Goal: Task Accomplishment & Management: Manage account settings

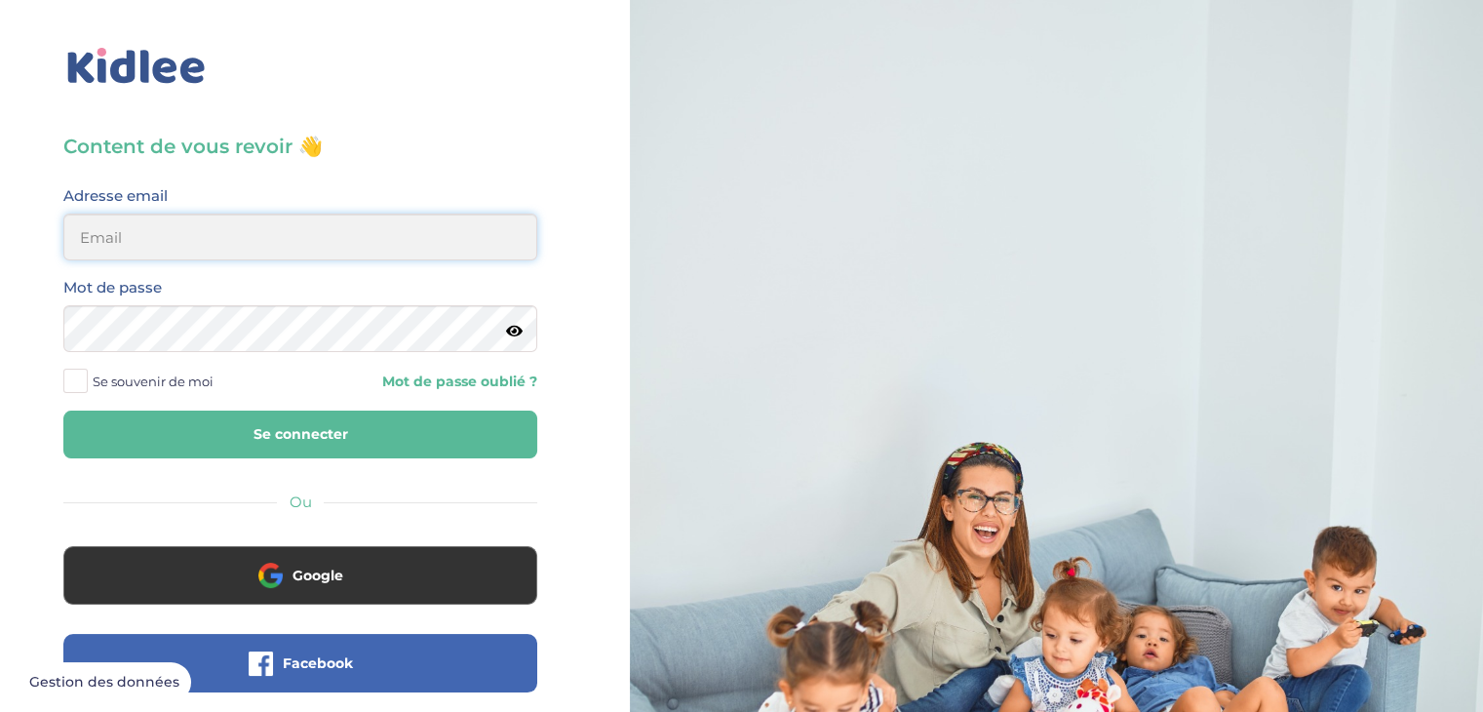
click at [178, 236] on input "email" at bounding box center [300, 237] width 474 height 47
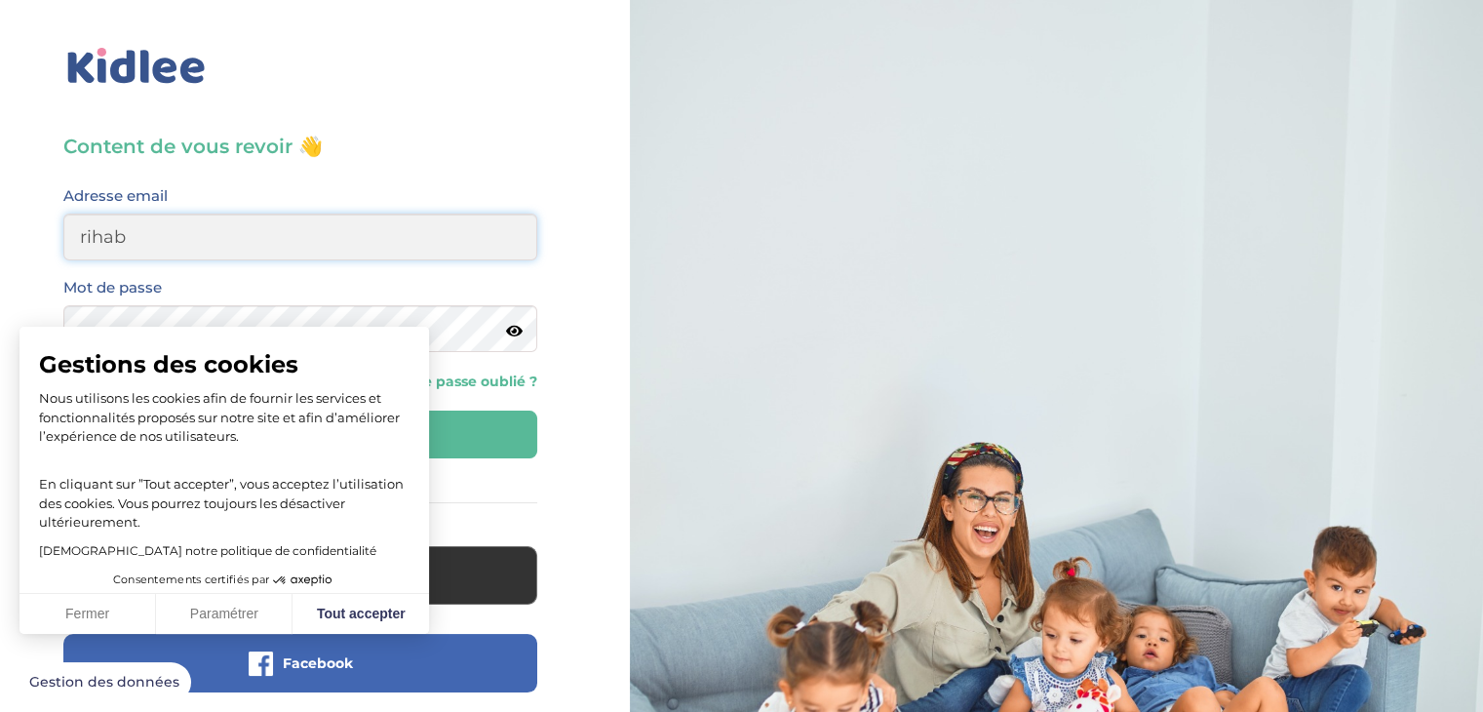
type input "rihab.khemiri39@gmail.com"
click at [90, 274] on div "Adresse email rihab.khemiri39@gmail.com" at bounding box center [300, 229] width 503 height 92
click at [345, 609] on button "Tout accepter" at bounding box center [360, 614] width 136 height 41
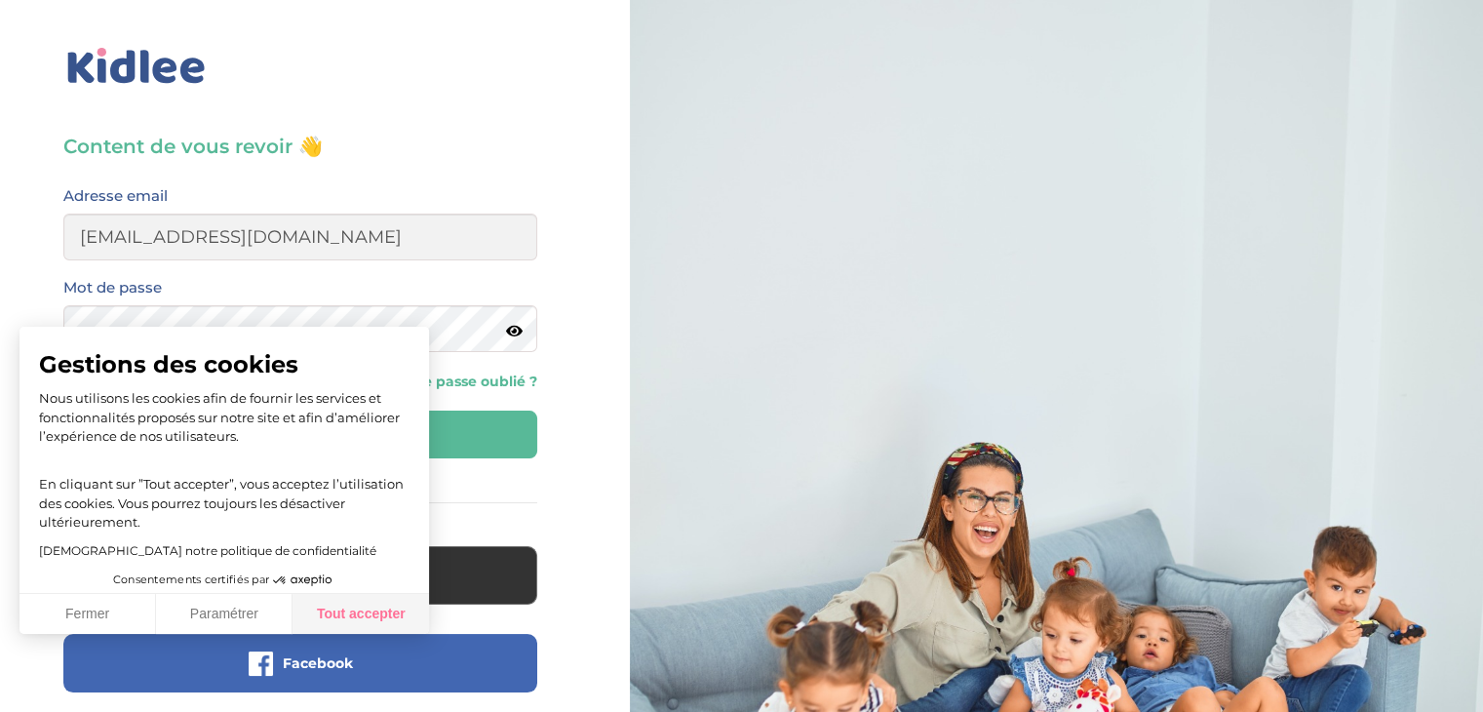
checkbox input "true"
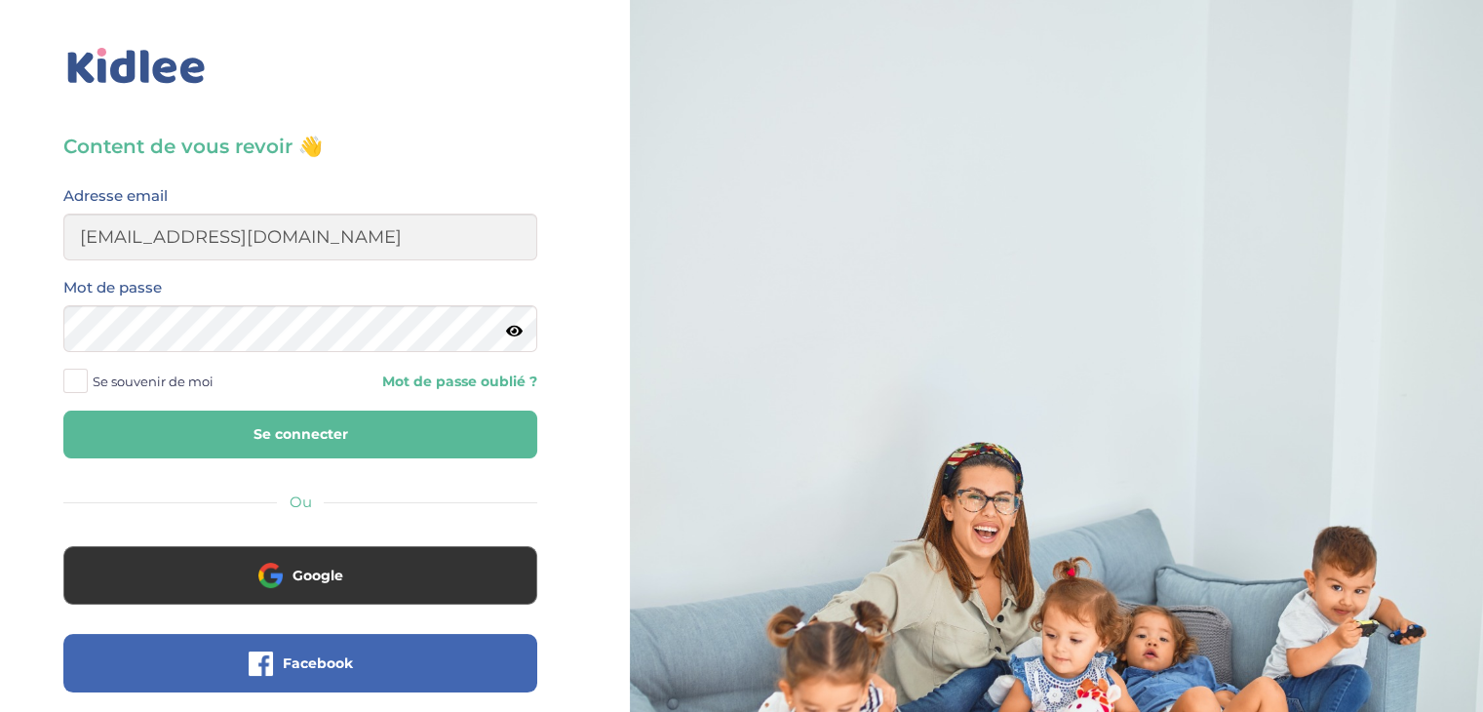
click at [274, 433] on button "Se connecter" at bounding box center [300, 434] width 474 height 48
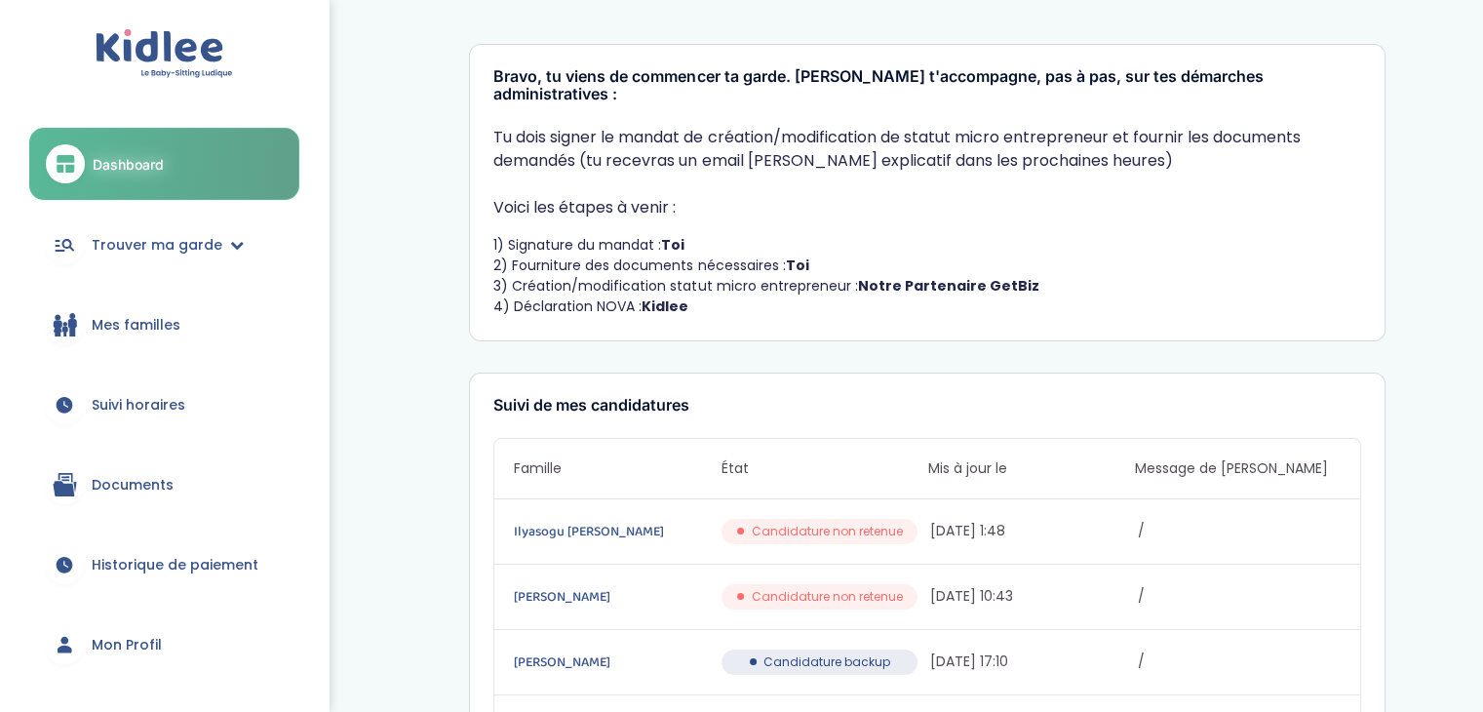
click at [128, 644] on span "Mon Profil" at bounding box center [127, 645] width 70 height 20
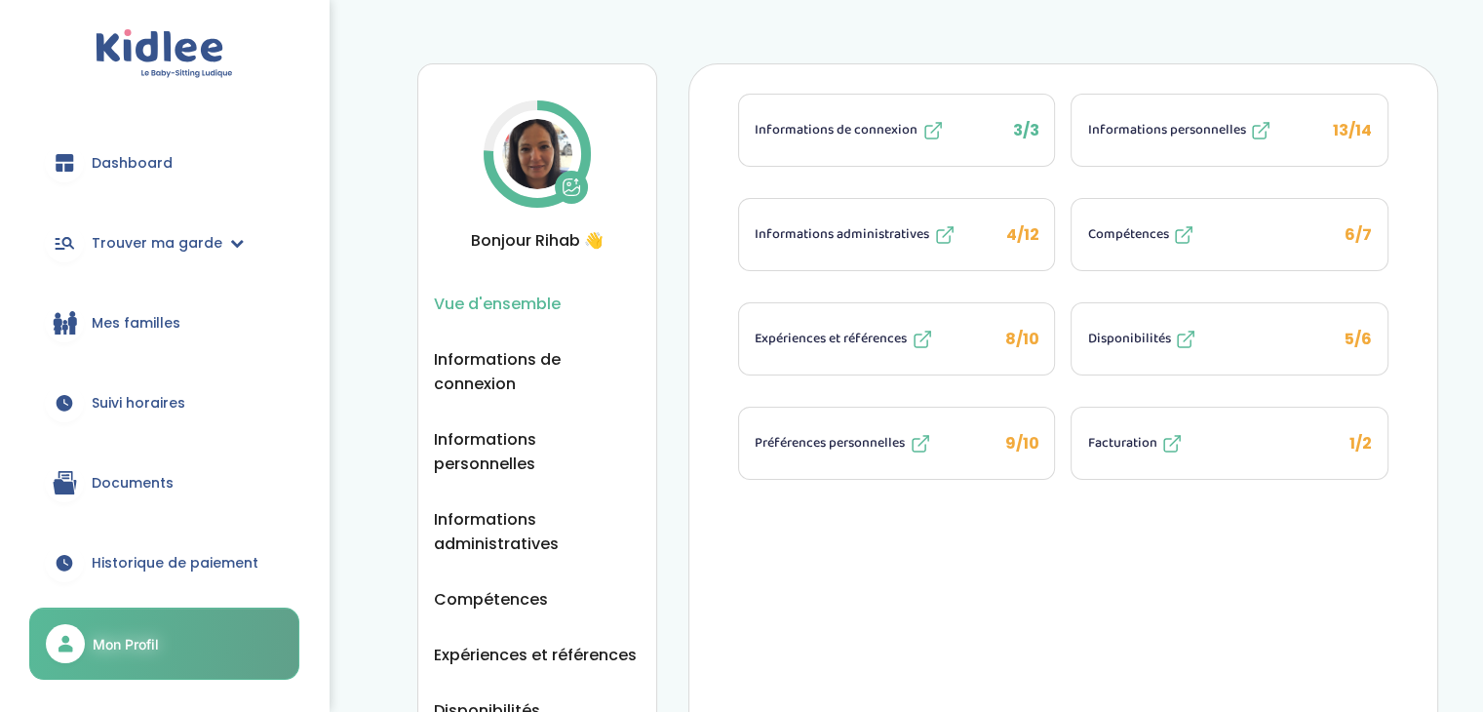
click at [1174, 440] on icon at bounding box center [1171, 443] width 23 height 23
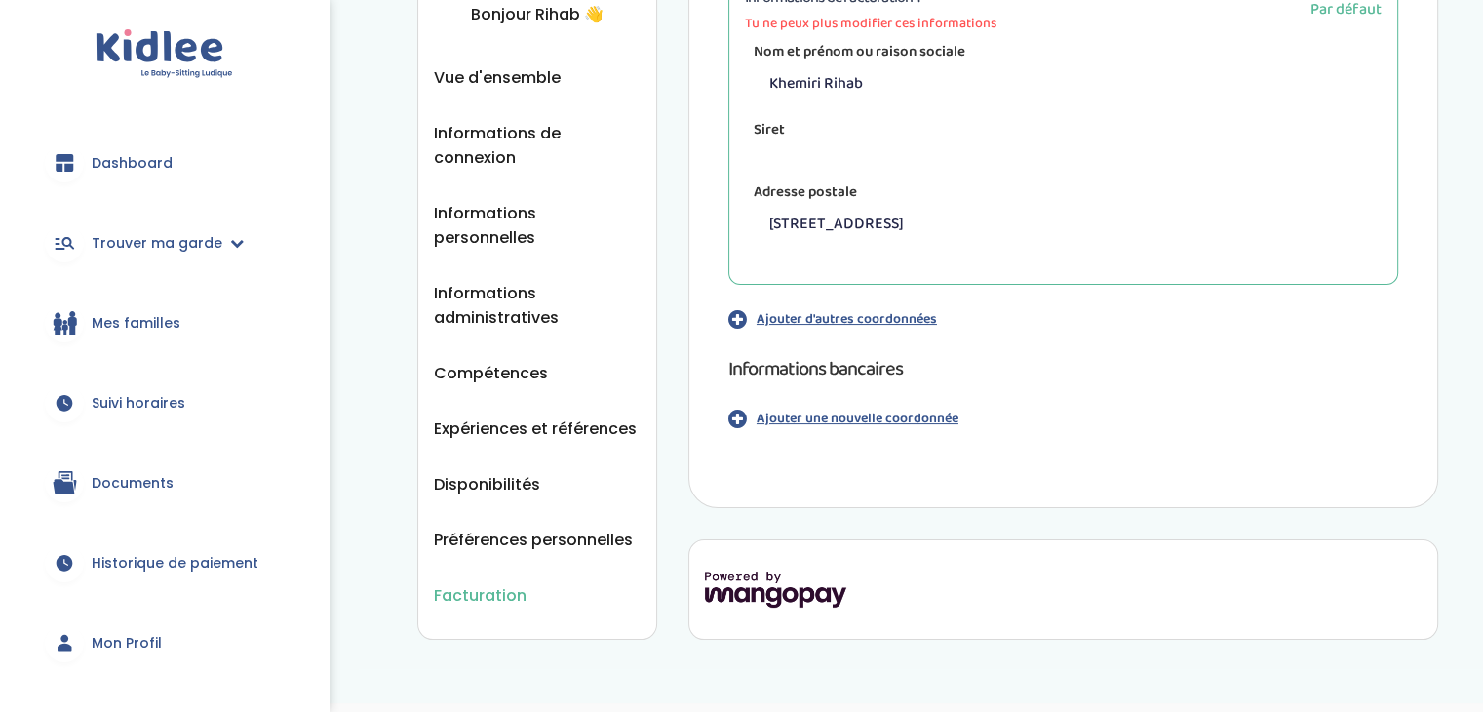
scroll to position [207, 0]
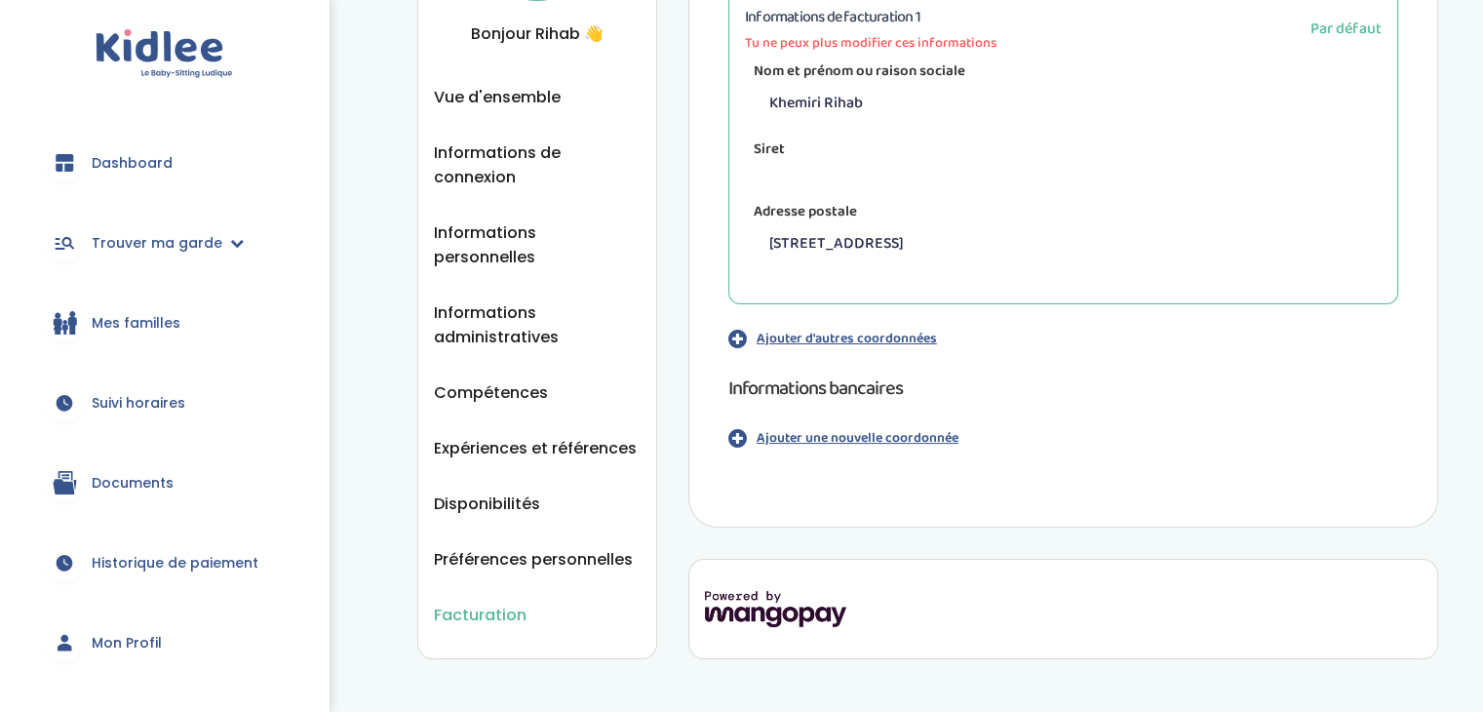
click at [812, 438] on p "Ajouter une nouvelle coordonnée" at bounding box center [858, 438] width 202 height 20
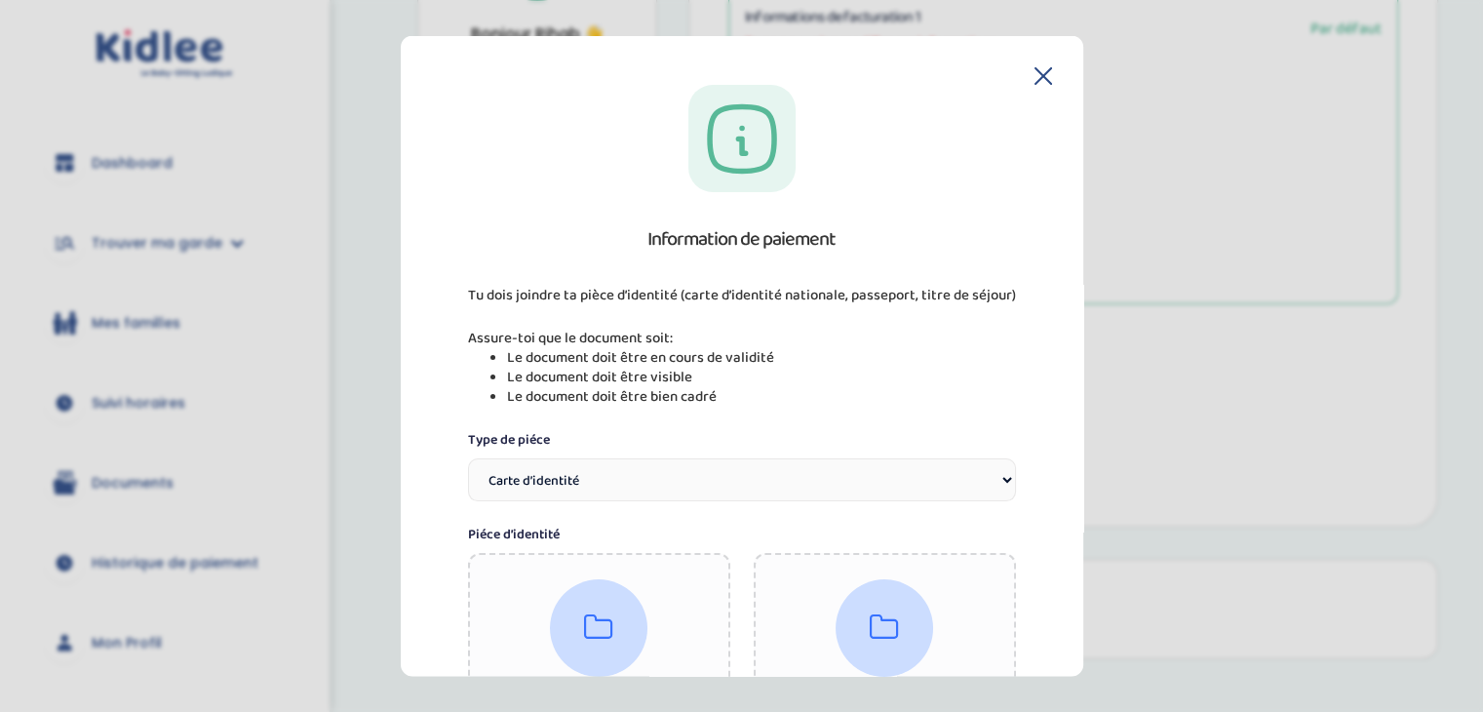
scroll to position [560, 0]
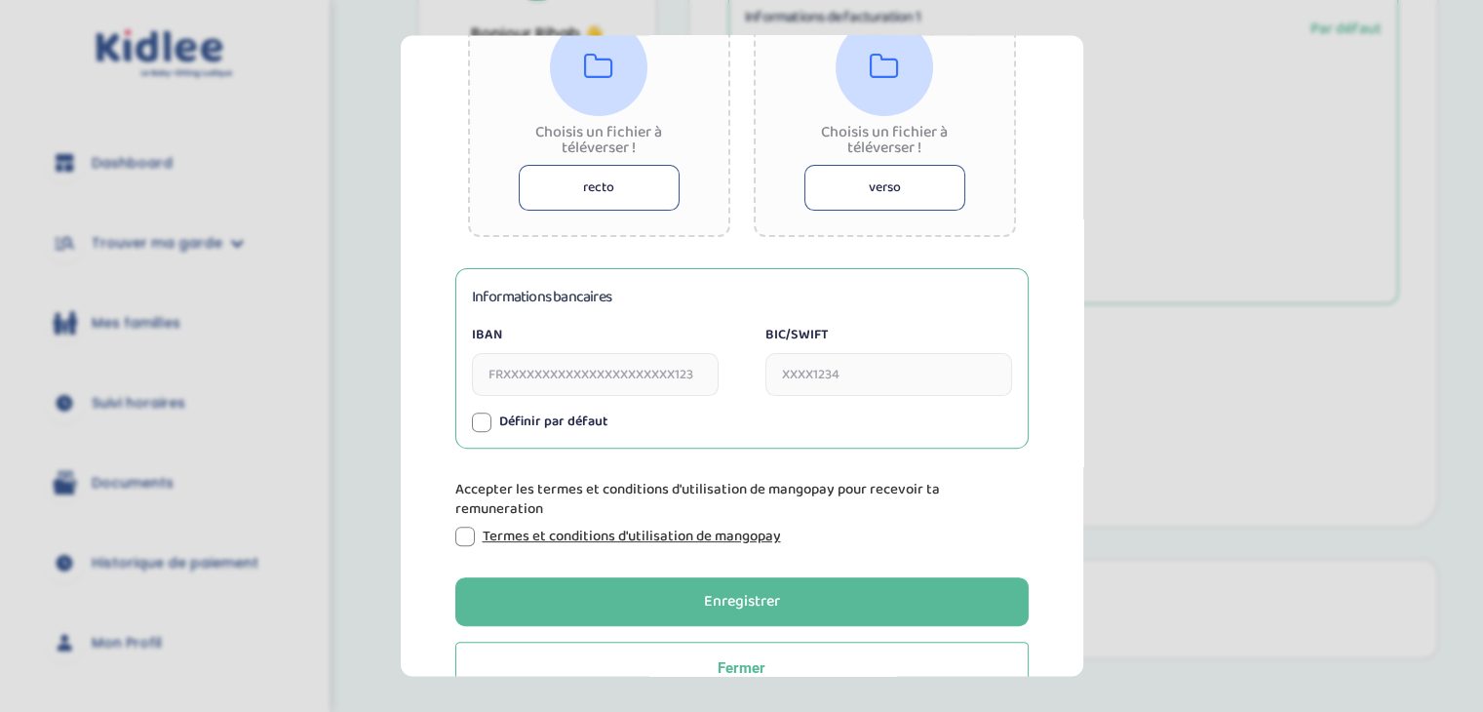
click at [553, 388] on input "IBAN" at bounding box center [595, 375] width 247 height 43
type input "f"
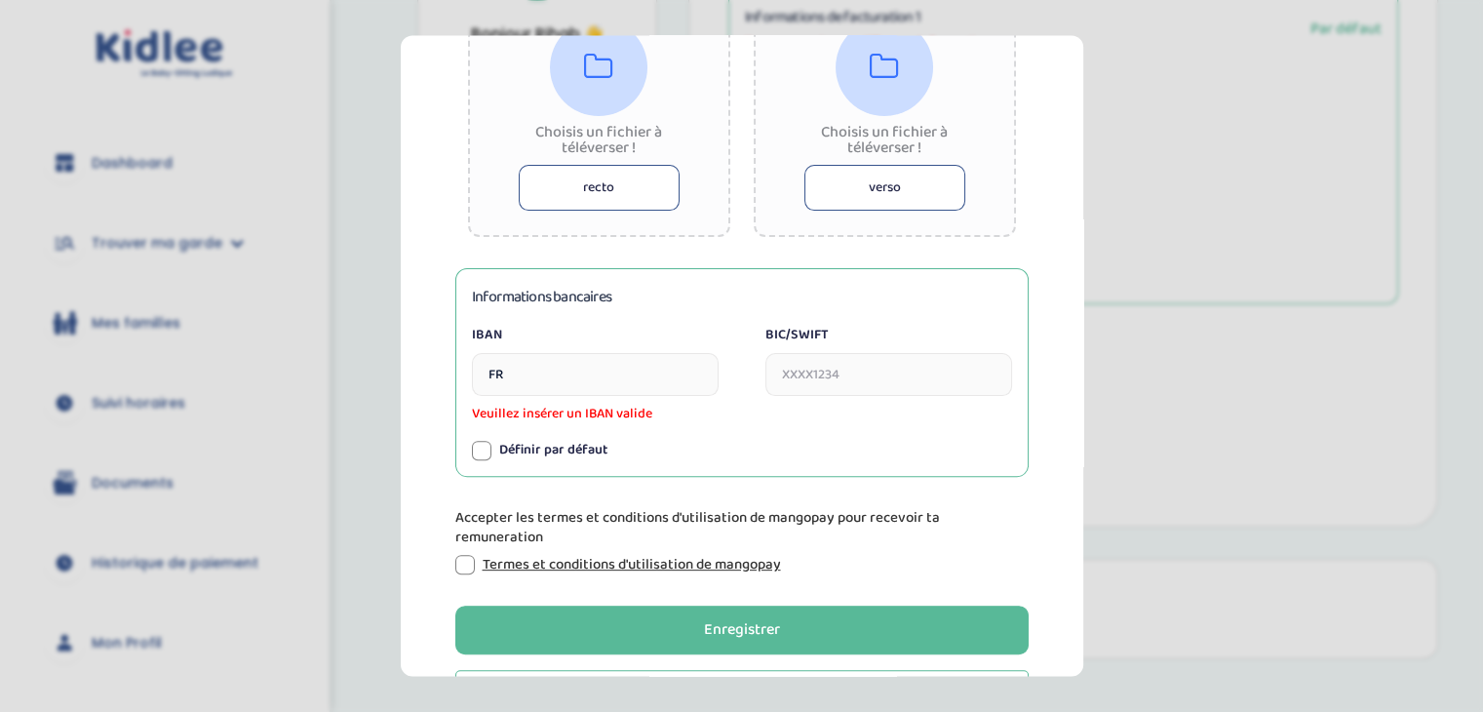
click at [592, 86] on div at bounding box center [598, 67] width 97 height 97
click at [589, 188] on button "recto" at bounding box center [599, 189] width 161 height 46
click at [575, 198] on button "recto" at bounding box center [599, 189] width 161 height 46
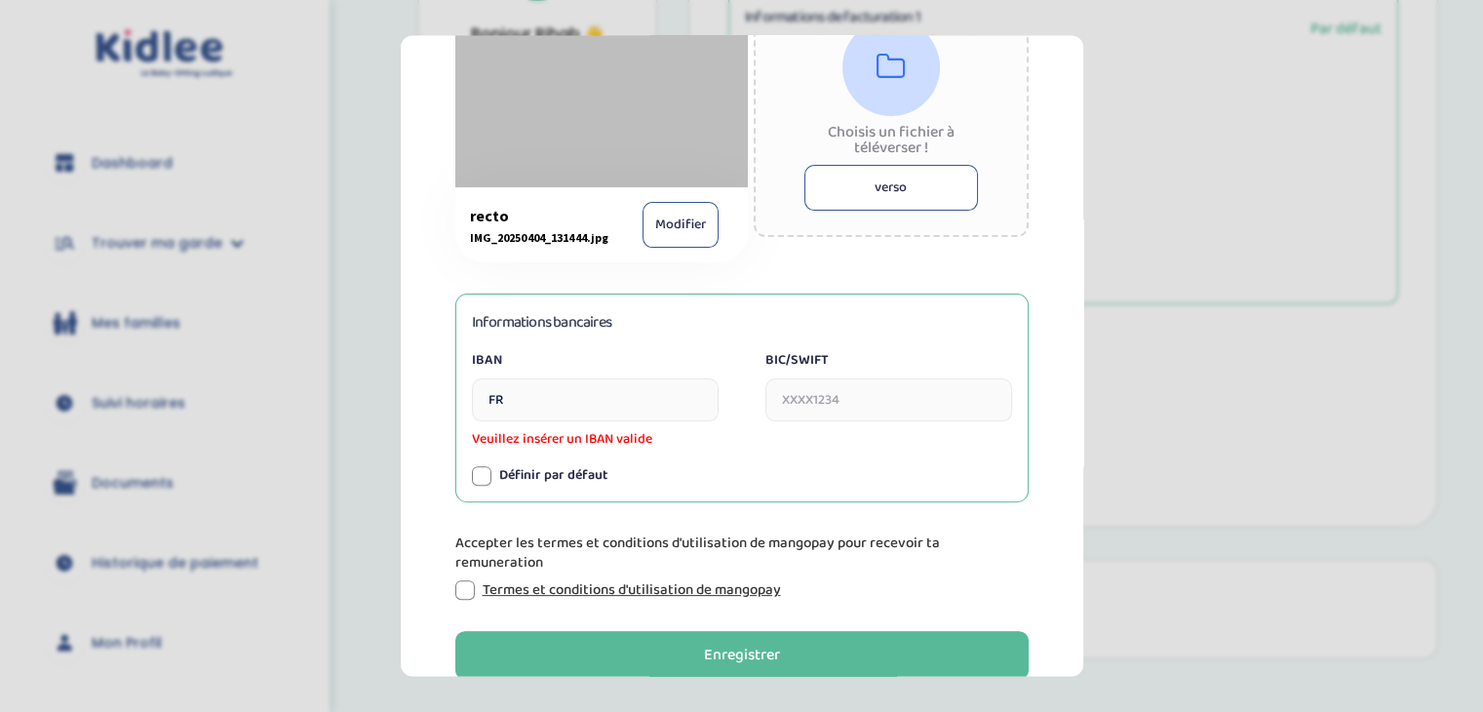
click at [890, 180] on button "verso" at bounding box center [891, 189] width 174 height 46
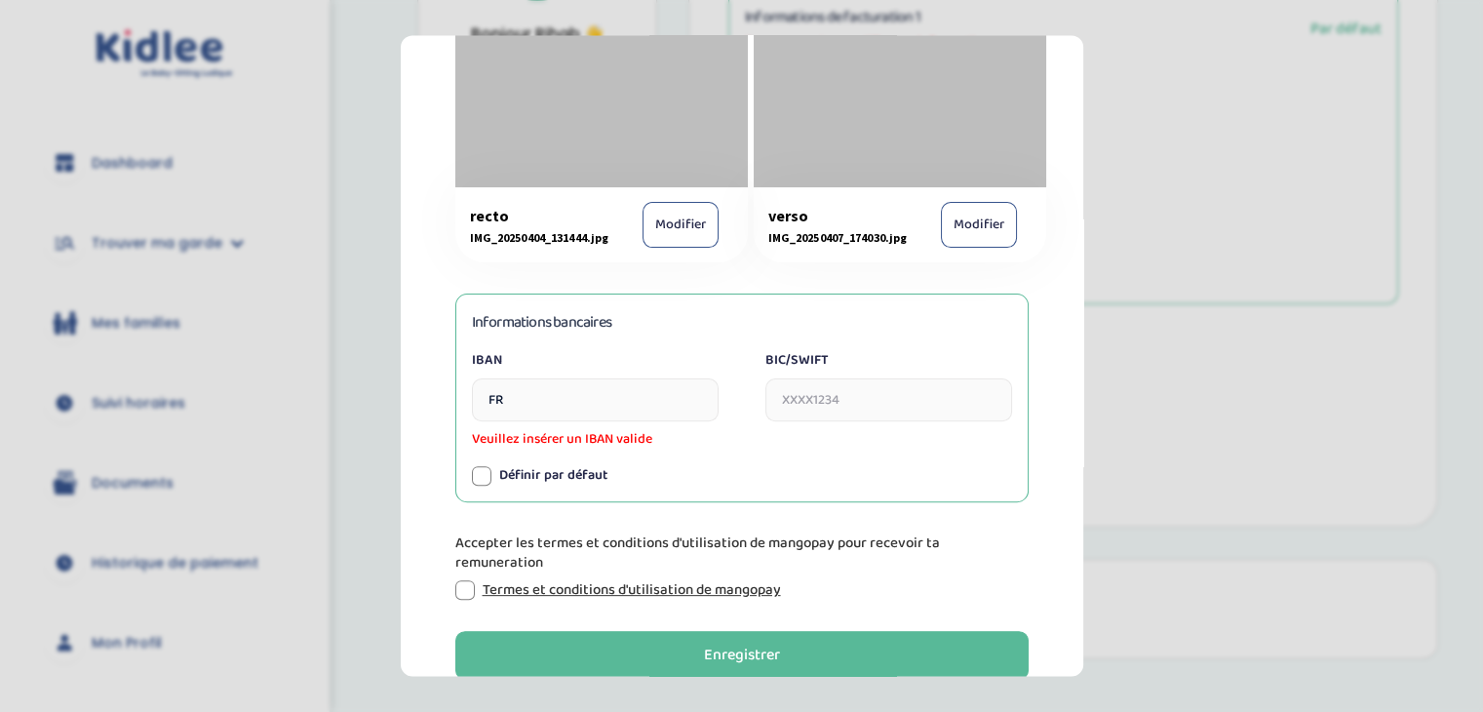
click at [515, 408] on input "FR" at bounding box center [595, 400] width 247 height 43
type input "FR76"
click at [803, 411] on input "BIC/SWIFT" at bounding box center [888, 400] width 247 height 43
type input "s"
type input "SOGEFRPP"
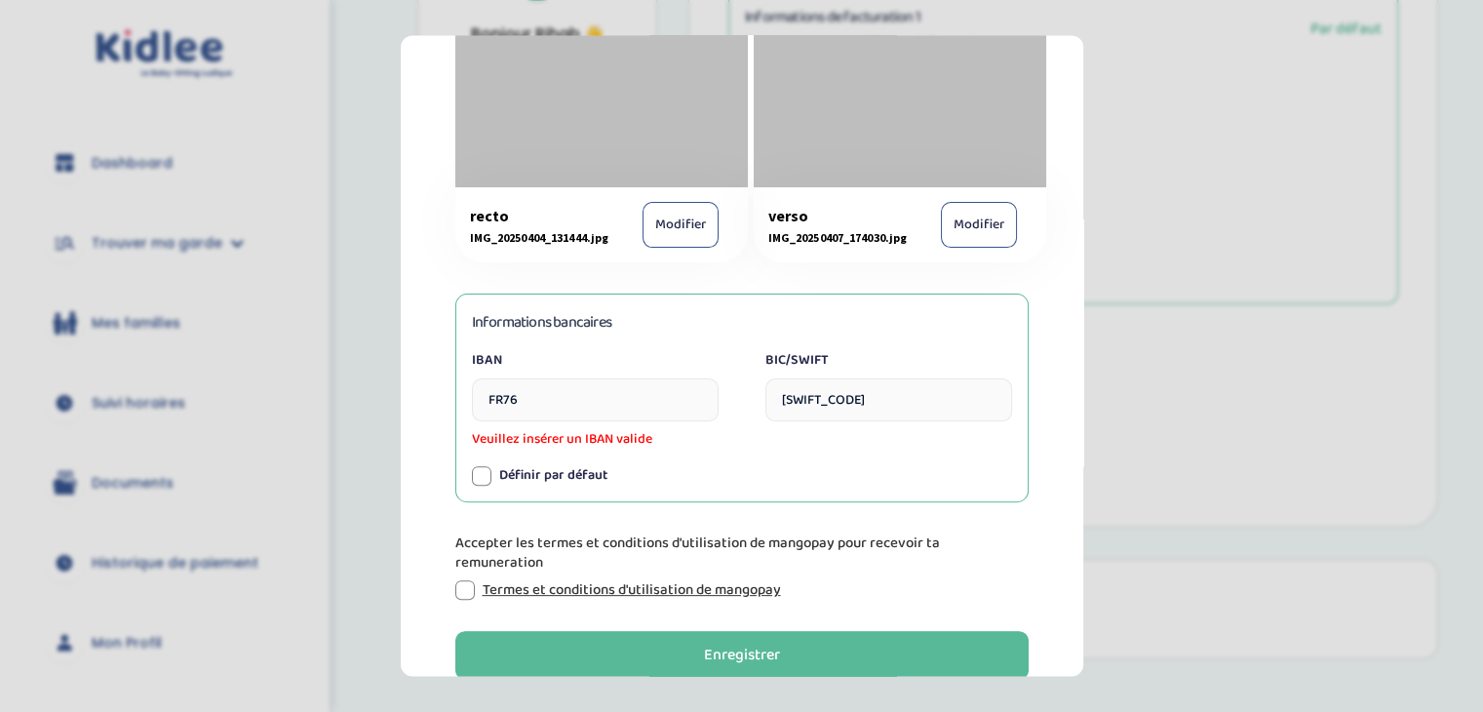
click at [563, 403] on input "FR76" at bounding box center [595, 400] width 247 height 43
type input "FR7630003028170005010834910"
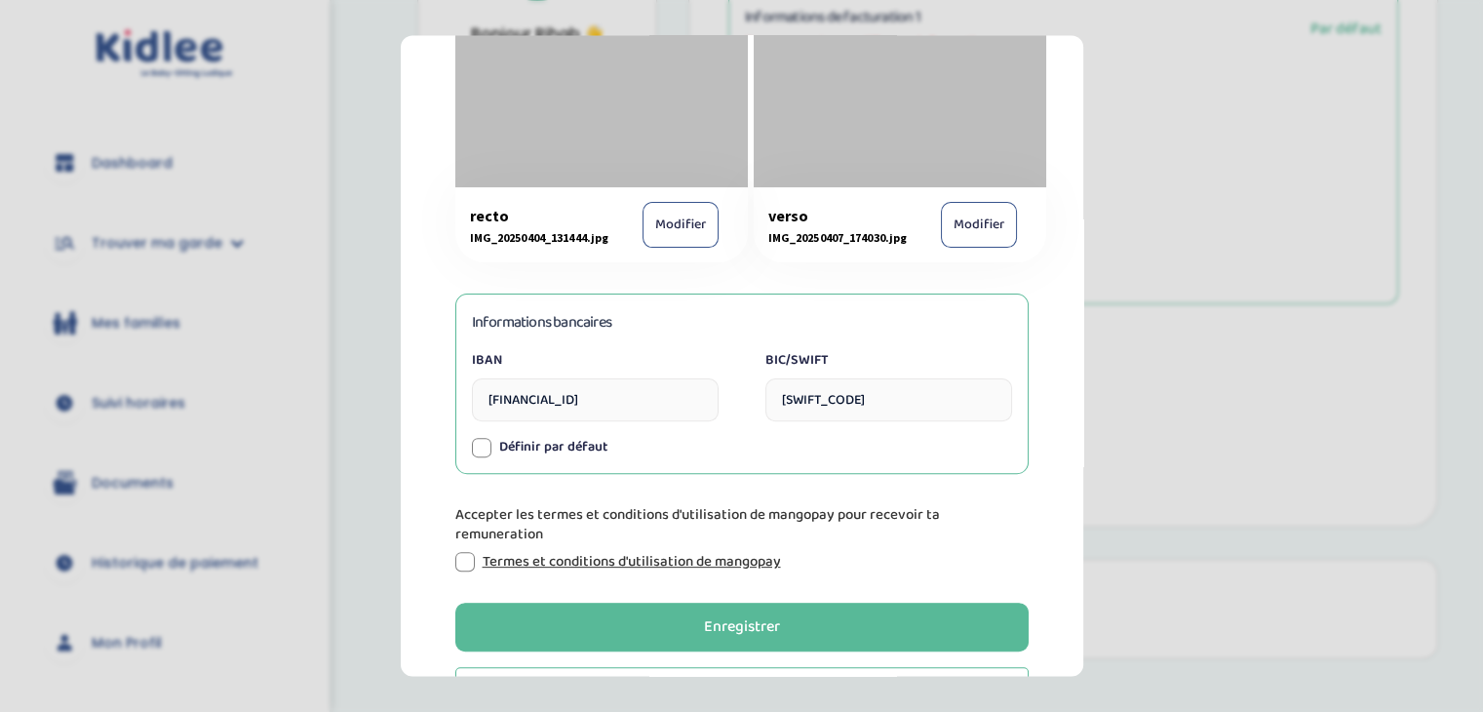
click at [467, 590] on div "Information de paiement Tu dois joindre ta pièce d’identité (carte d’identité n…" at bounding box center [742, 122] width 620 height 1195
click at [482, 443] on div at bounding box center [481, 447] width 19 height 19
click at [464, 563] on div at bounding box center [464, 562] width 19 height 19
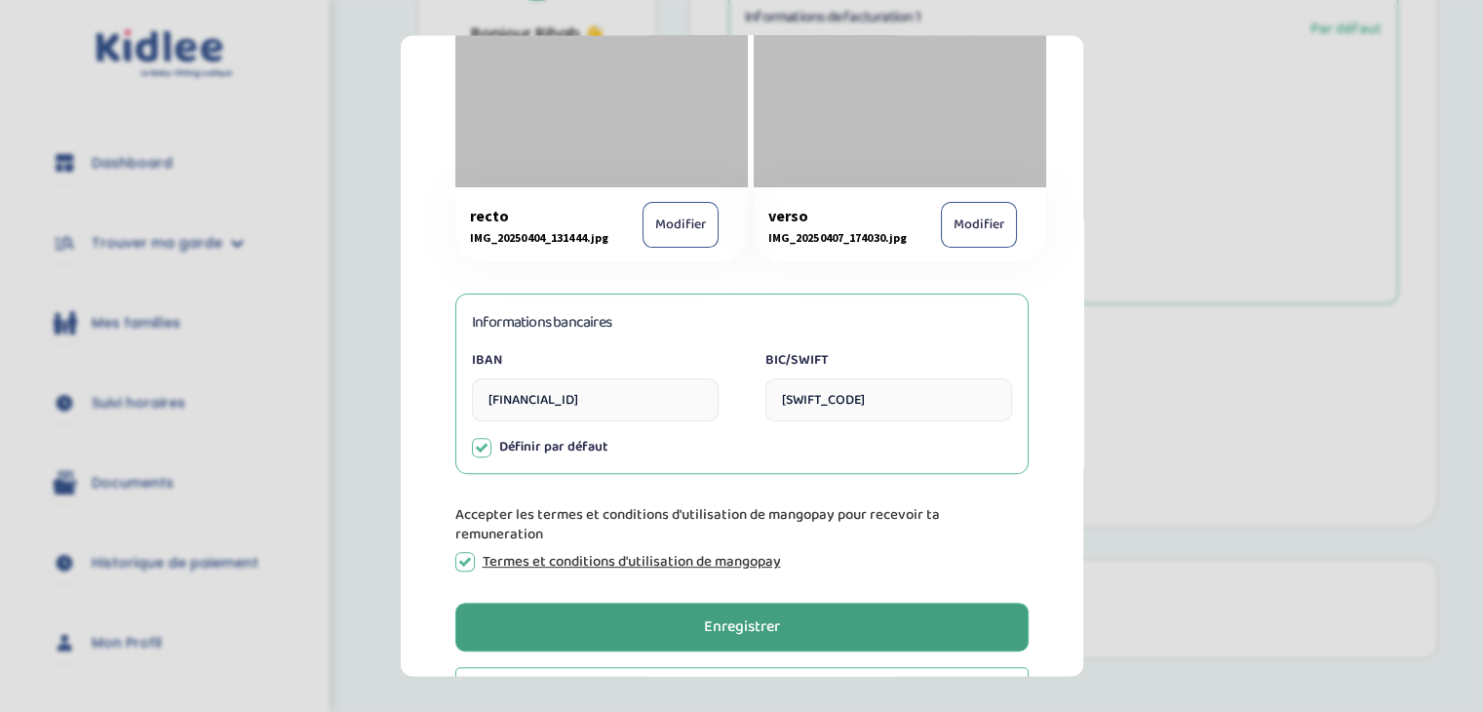
click at [714, 633] on div "Enregistrer" at bounding box center [742, 627] width 76 height 22
